Goal: Register for event/course

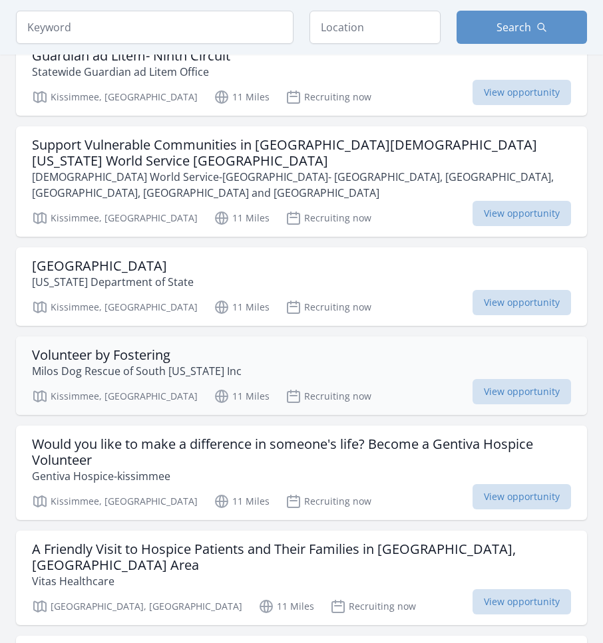
scroll to position [665, 0]
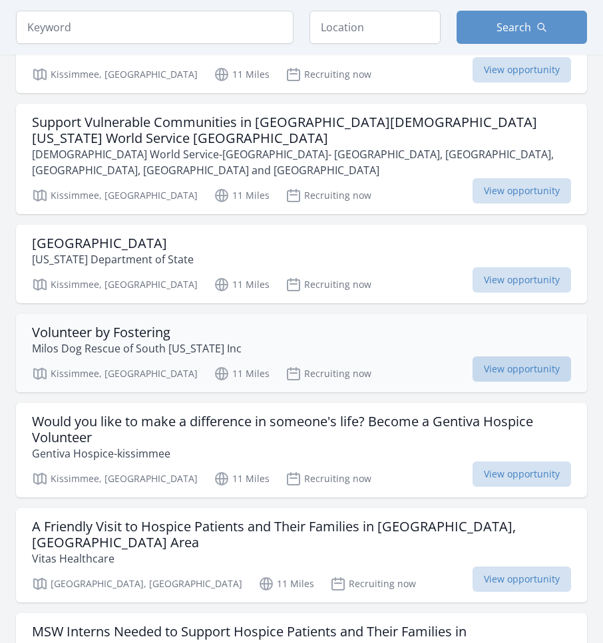
click at [524, 356] on span "View opportunity" at bounding box center [521, 368] width 98 height 25
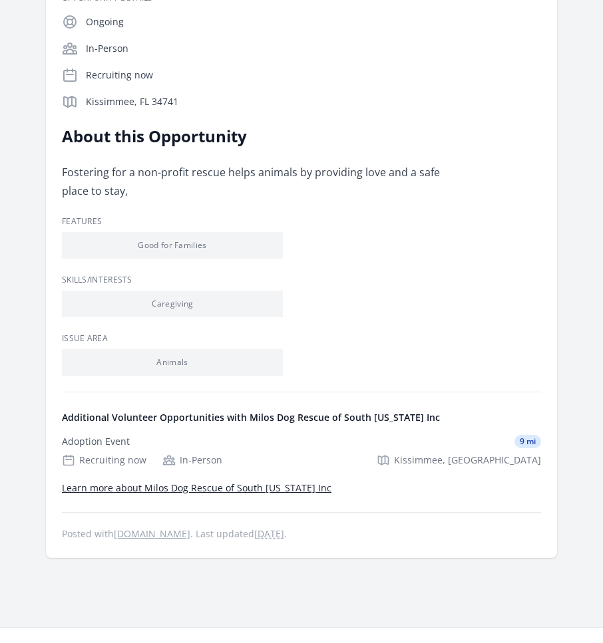
scroll to position [61, 0]
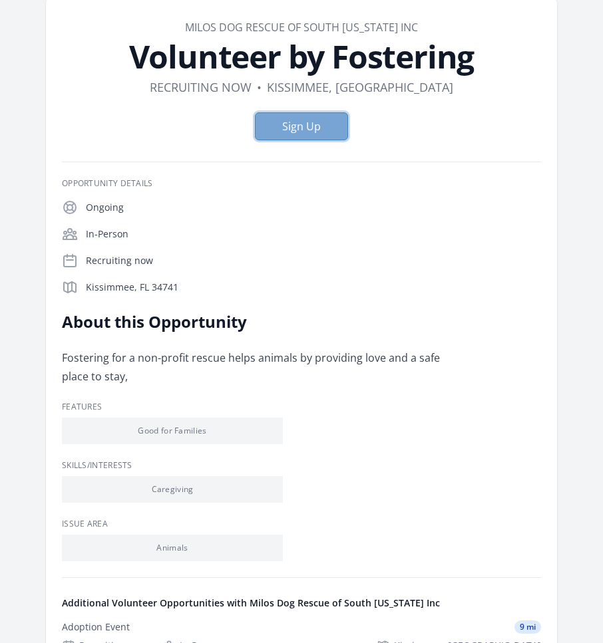
click at [311, 130] on button "Sign Up" at bounding box center [301, 126] width 93 height 28
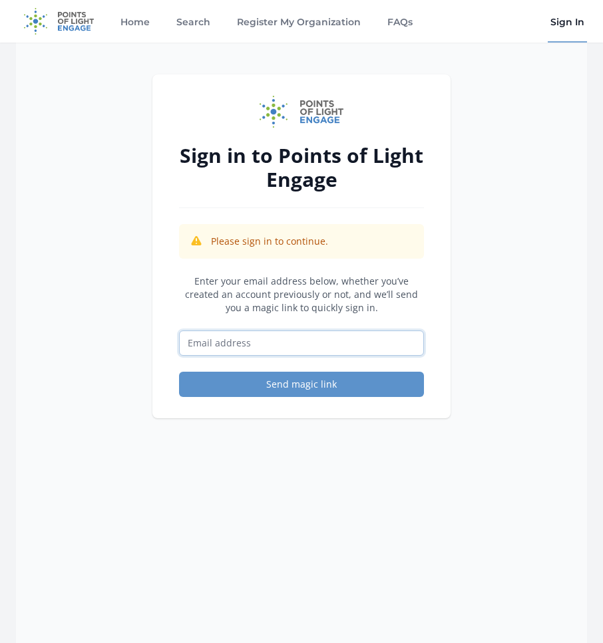
click at [340, 345] on input "Email address" at bounding box center [301, 343] width 245 height 25
type input "[EMAIL_ADDRESS][DOMAIN_NAME]"
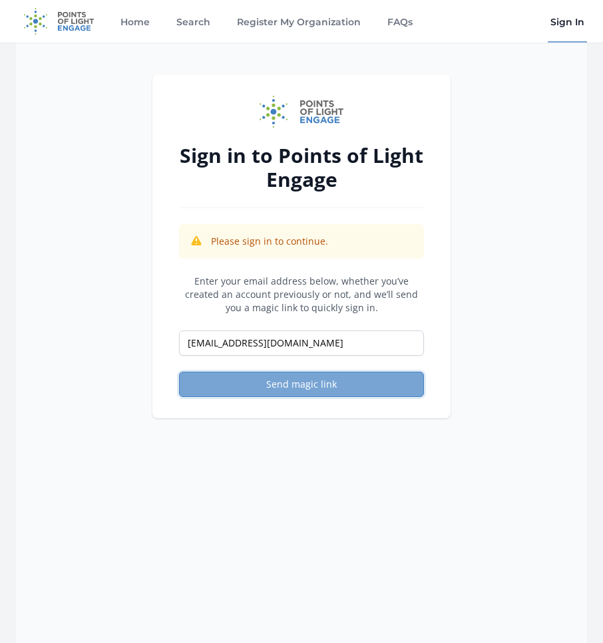
click at [325, 393] on button "Send magic link" at bounding box center [301, 384] width 245 height 25
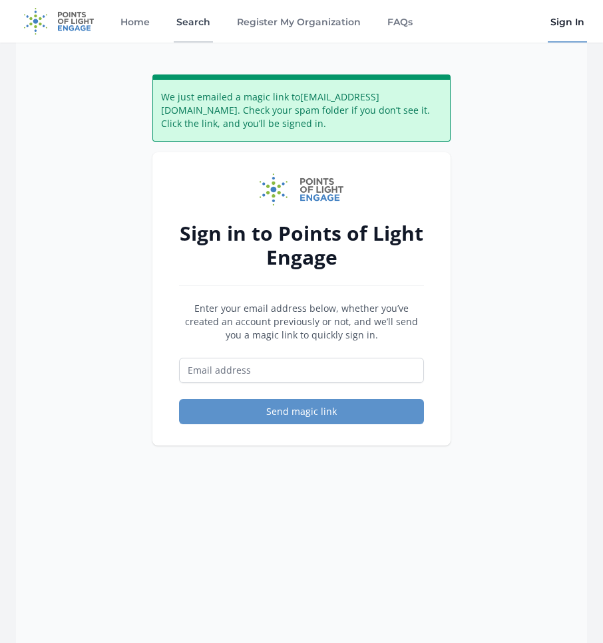
click at [206, 25] on link "Search" at bounding box center [193, 21] width 39 height 43
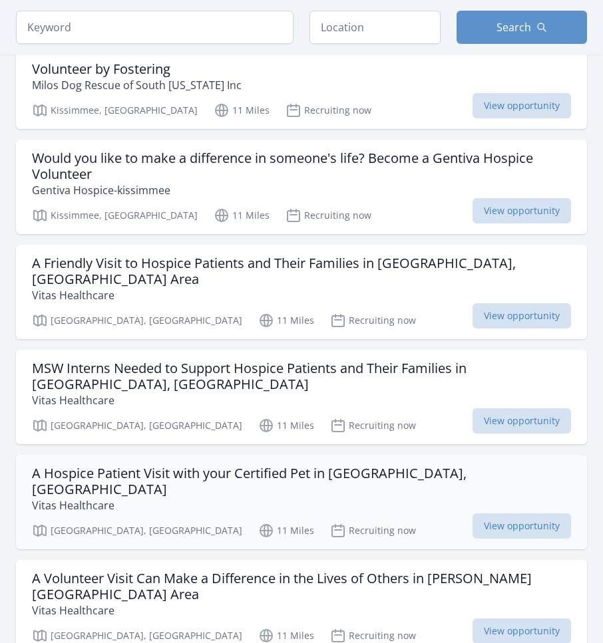
scroll to position [931, 0]
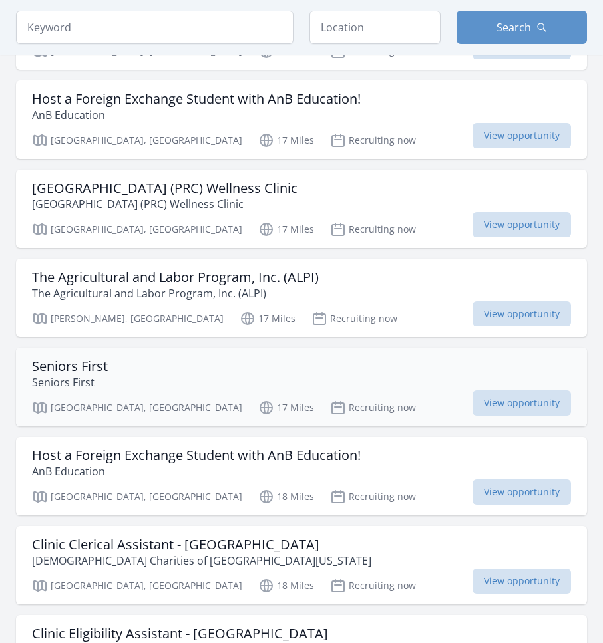
scroll to position [3259, 0]
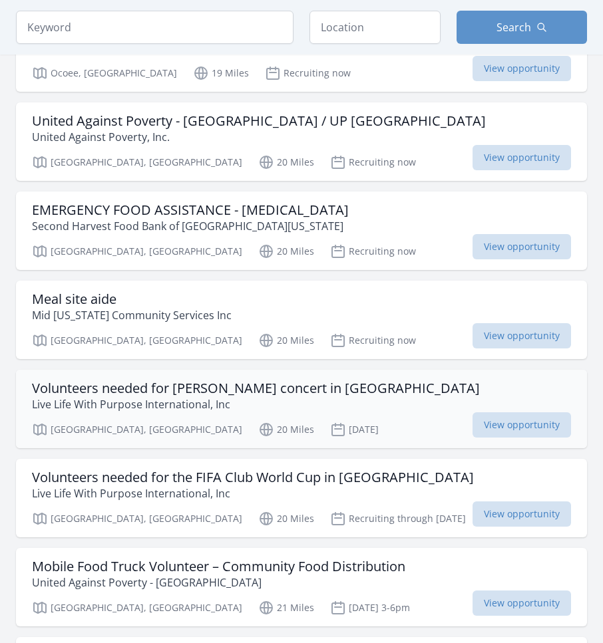
scroll to position [4389, 0]
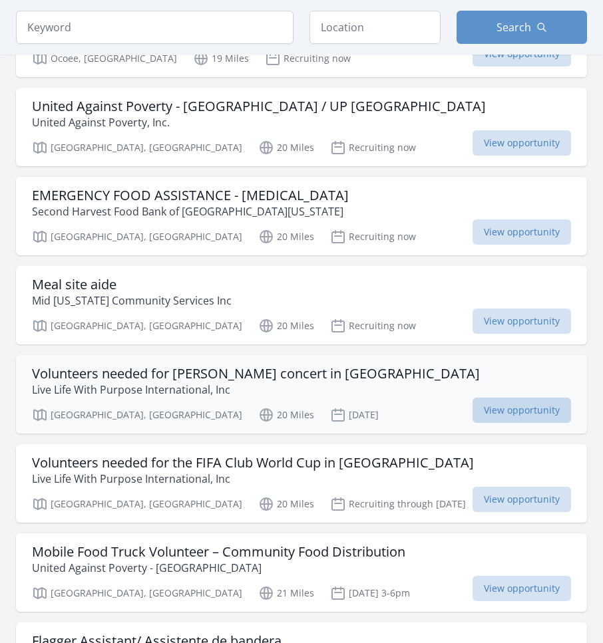
click at [523, 398] on span "View opportunity" at bounding box center [521, 410] width 98 height 25
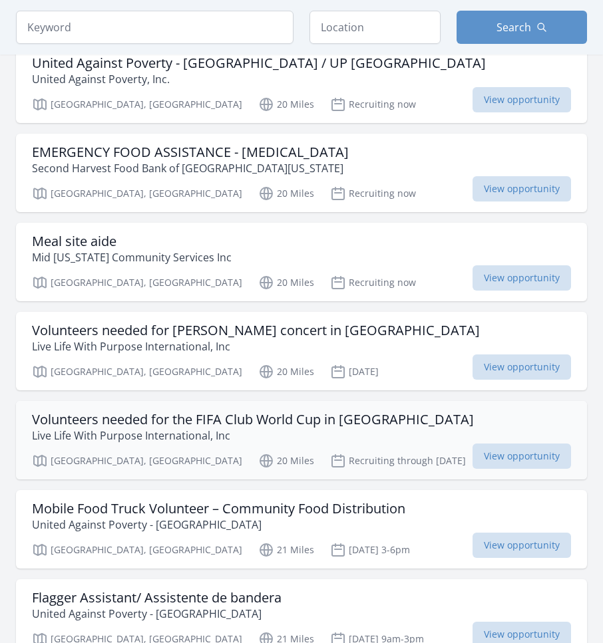
scroll to position [4456, 0]
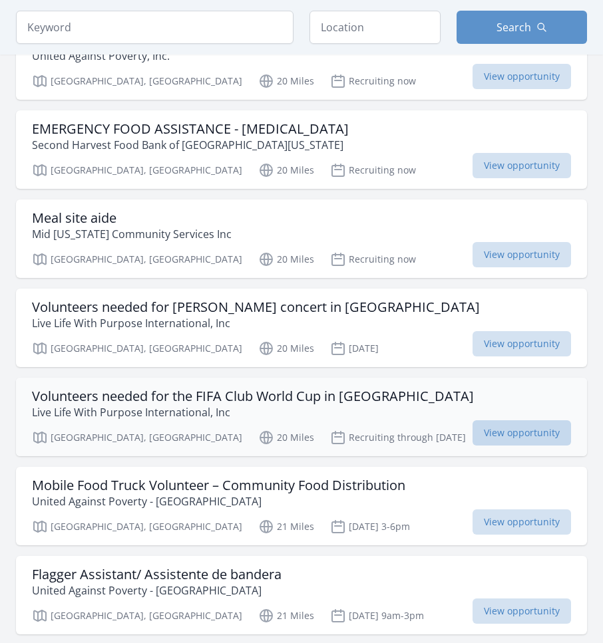
click at [517, 420] on span "View opportunity" at bounding box center [521, 432] width 98 height 25
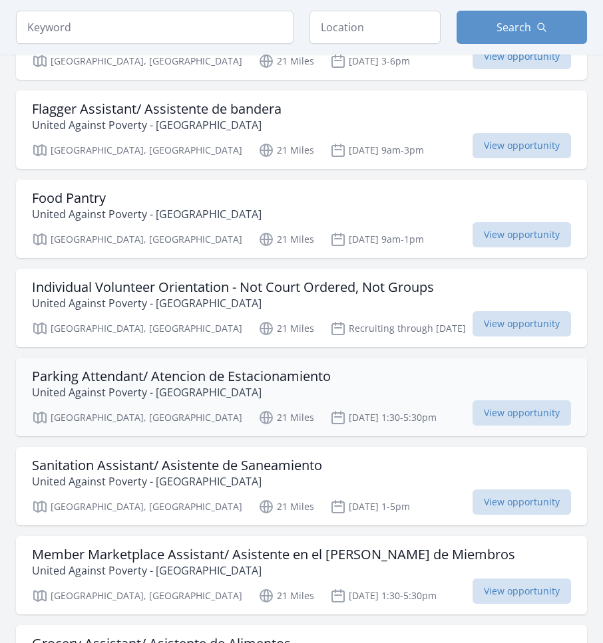
scroll to position [4988, 0]
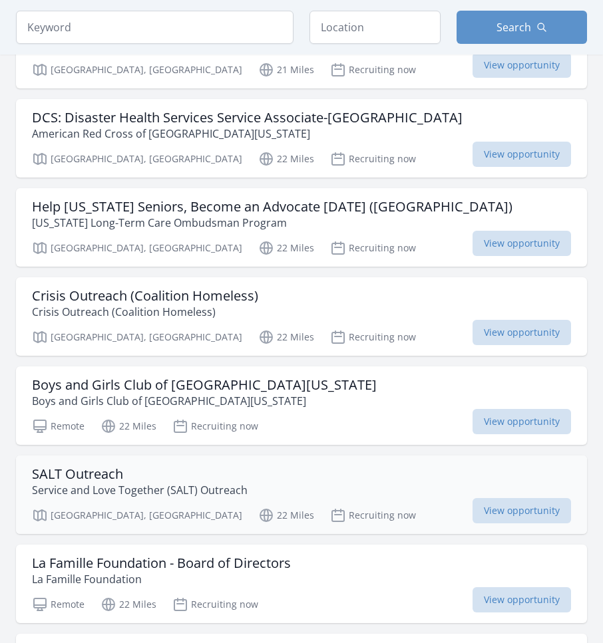
scroll to position [6451, 0]
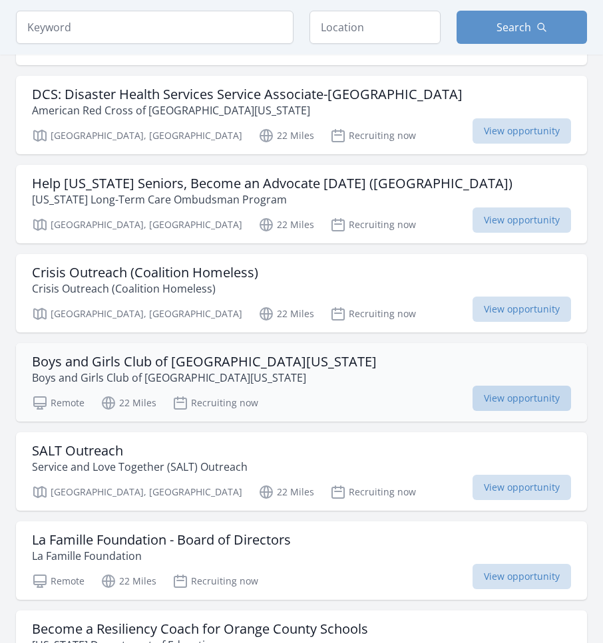
click at [501, 386] on span "View opportunity" at bounding box center [521, 398] width 98 height 25
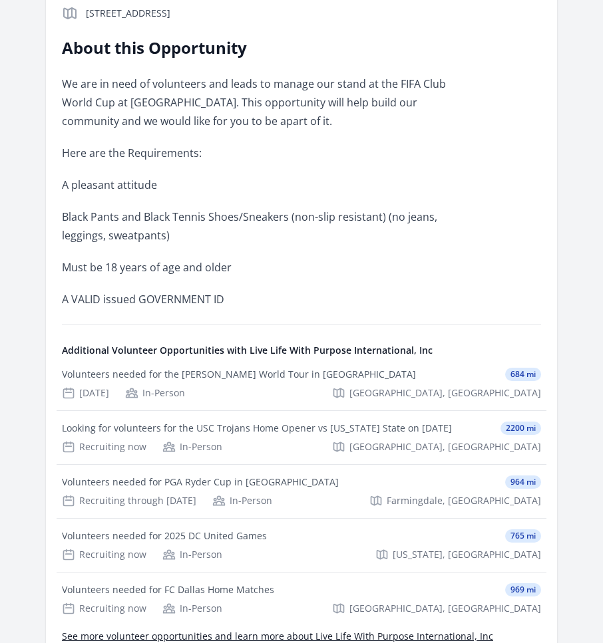
scroll to position [266, 0]
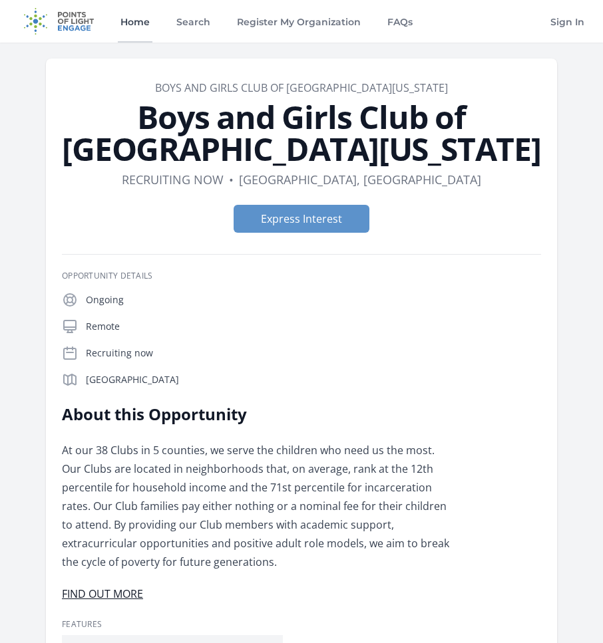
click at [136, 16] on link "Home" at bounding box center [135, 21] width 35 height 43
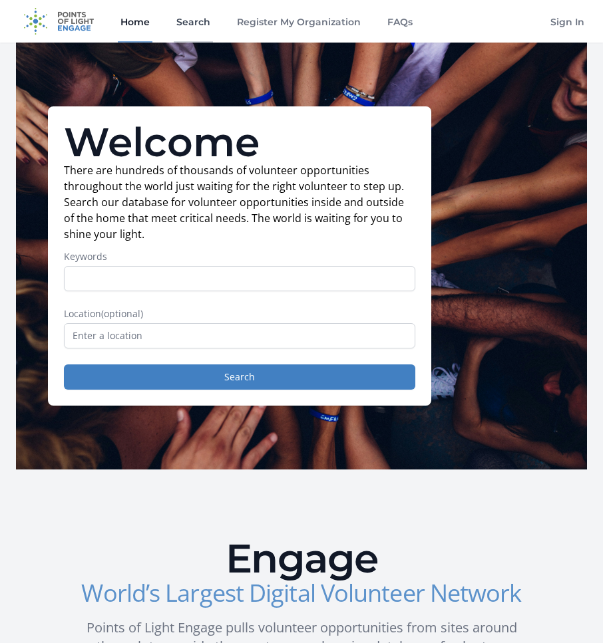
click at [195, 25] on link "Search" at bounding box center [193, 21] width 39 height 43
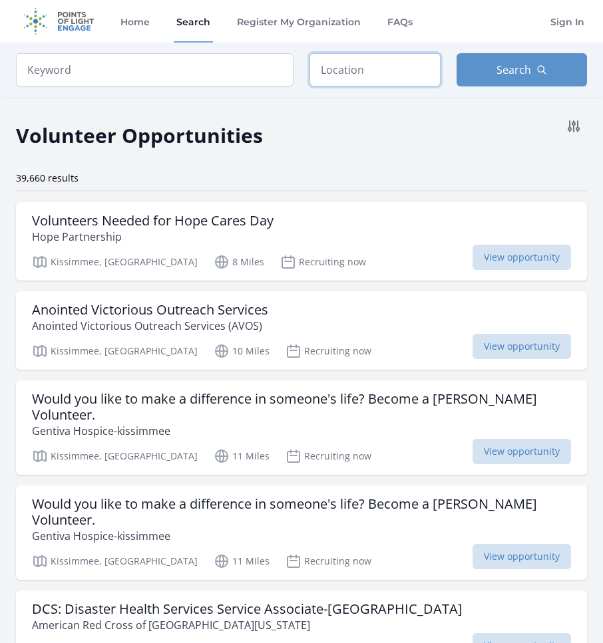
click at [384, 70] on input "text" at bounding box center [374, 69] width 131 height 33
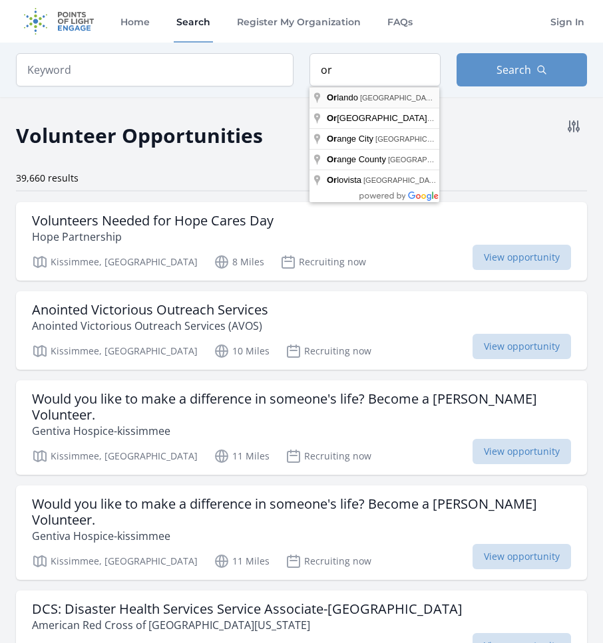
type input "Orlando, FL, USA"
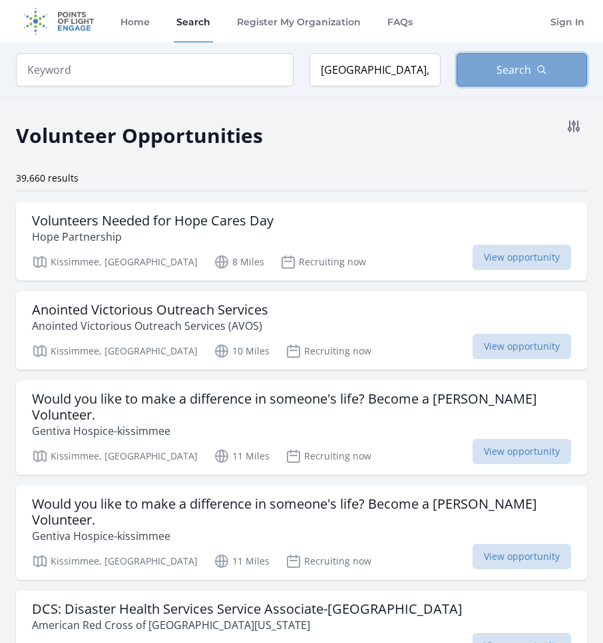
click at [511, 61] on button "Search" at bounding box center [521, 69] width 131 height 33
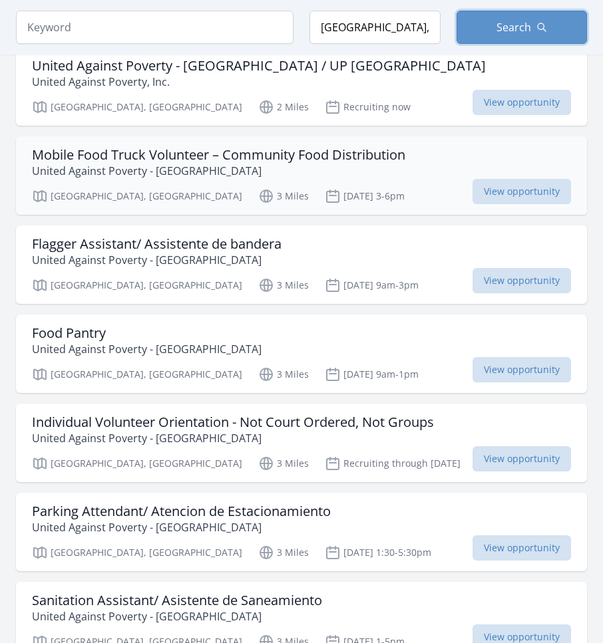
scroll to position [1330, 0]
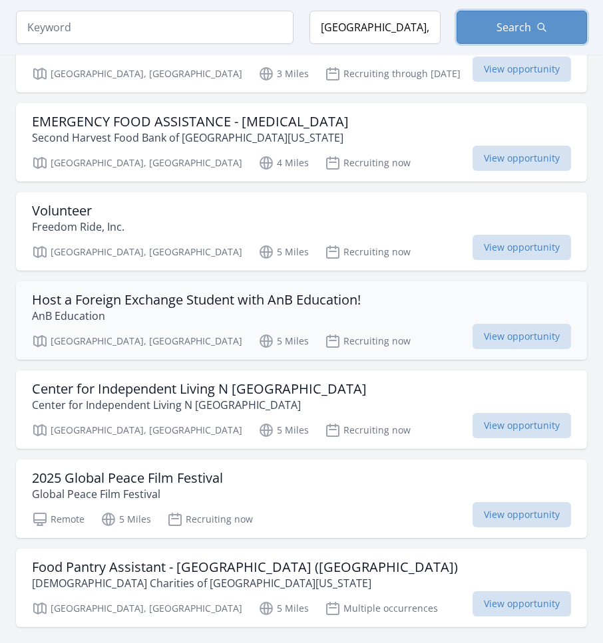
scroll to position [3192, 0]
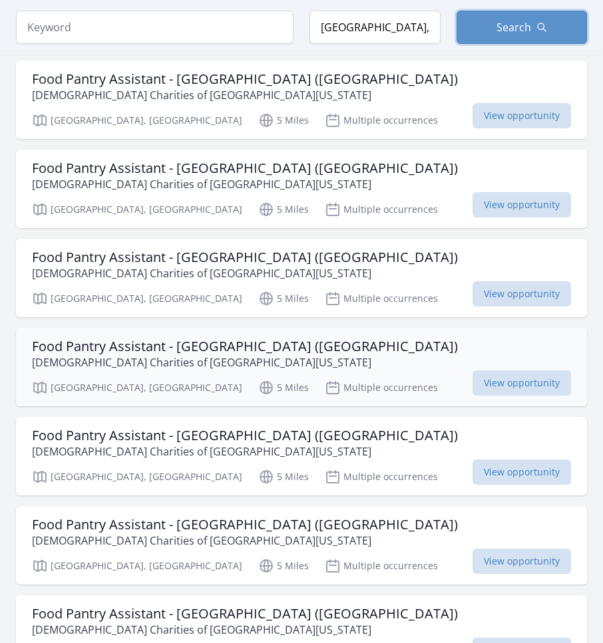
scroll to position [3791, 0]
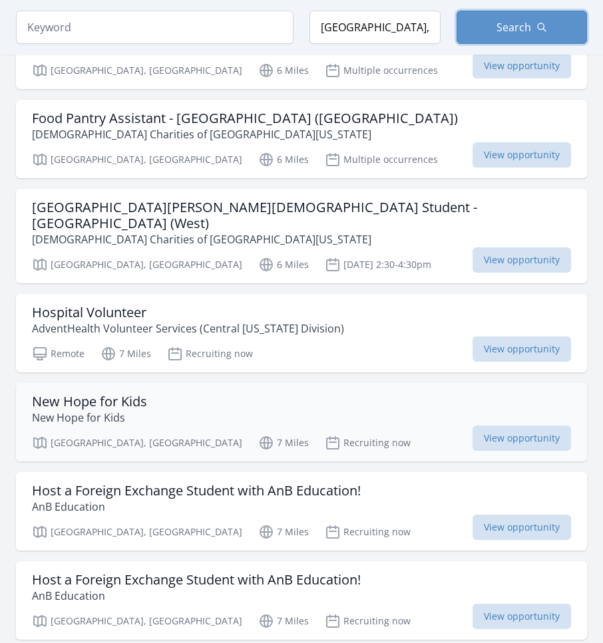
scroll to position [5387, 0]
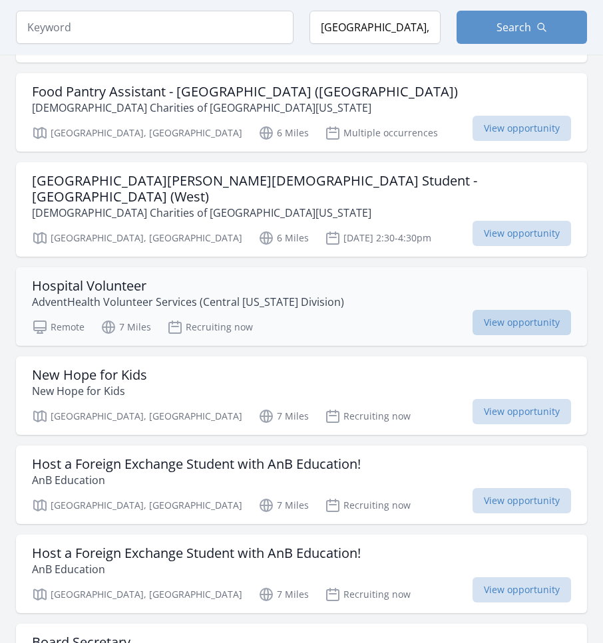
click at [529, 310] on span "View opportunity" at bounding box center [521, 322] width 98 height 25
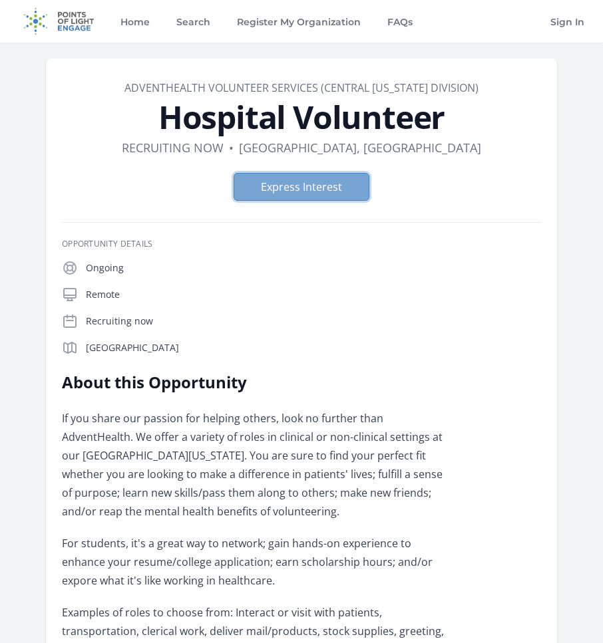
click at [269, 185] on button "Express Interest" at bounding box center [301, 187] width 136 height 28
click at [331, 188] on button "Express Interest" at bounding box center [301, 187] width 136 height 28
